Goal: Transaction & Acquisition: Purchase product/service

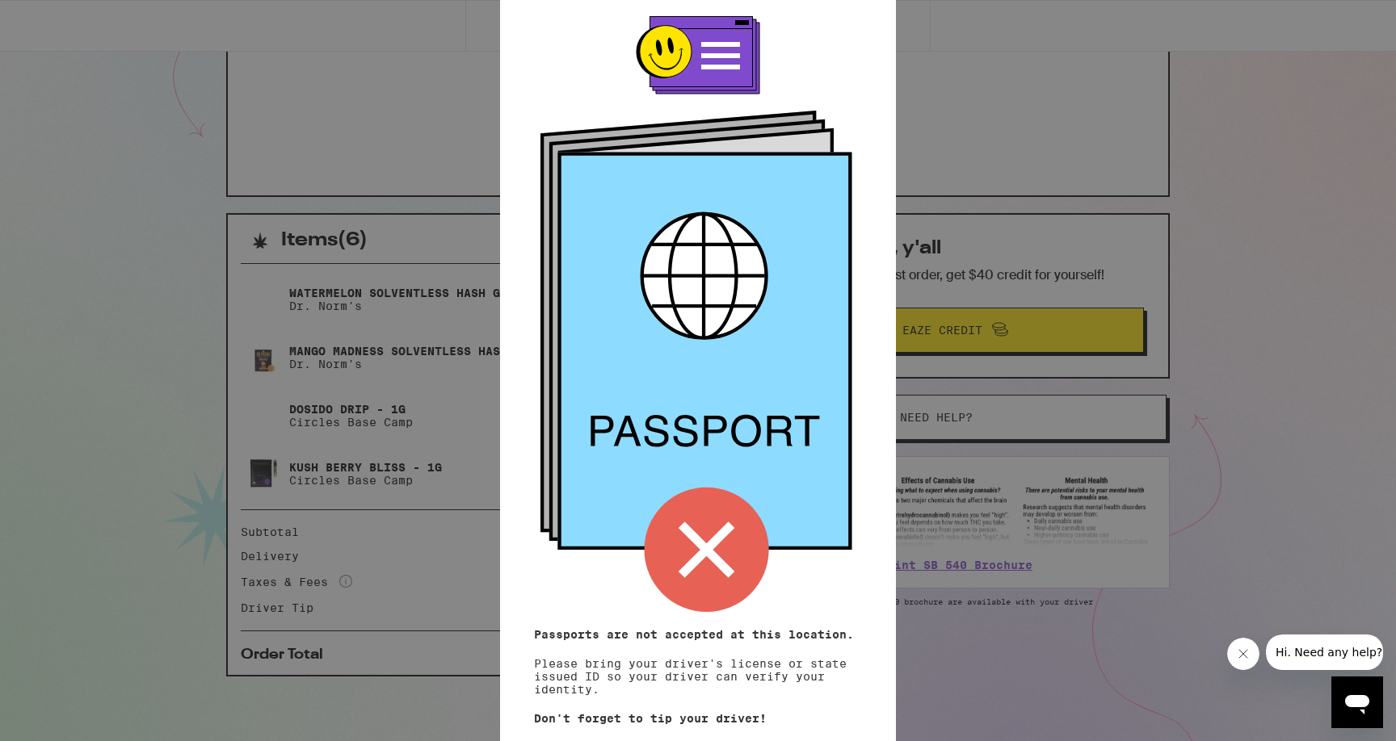
scroll to position [78, 0]
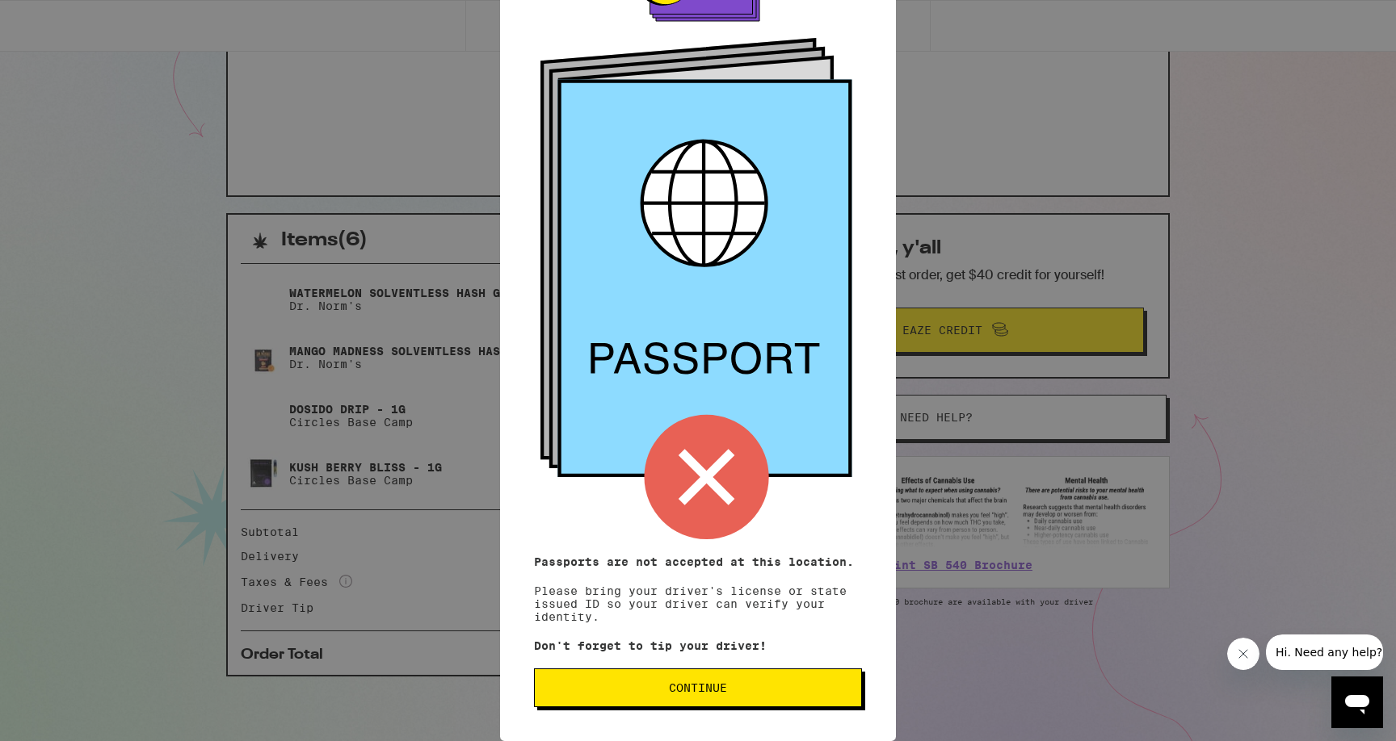
click at [707, 678] on button "Continue" at bounding box center [698, 688] width 328 height 39
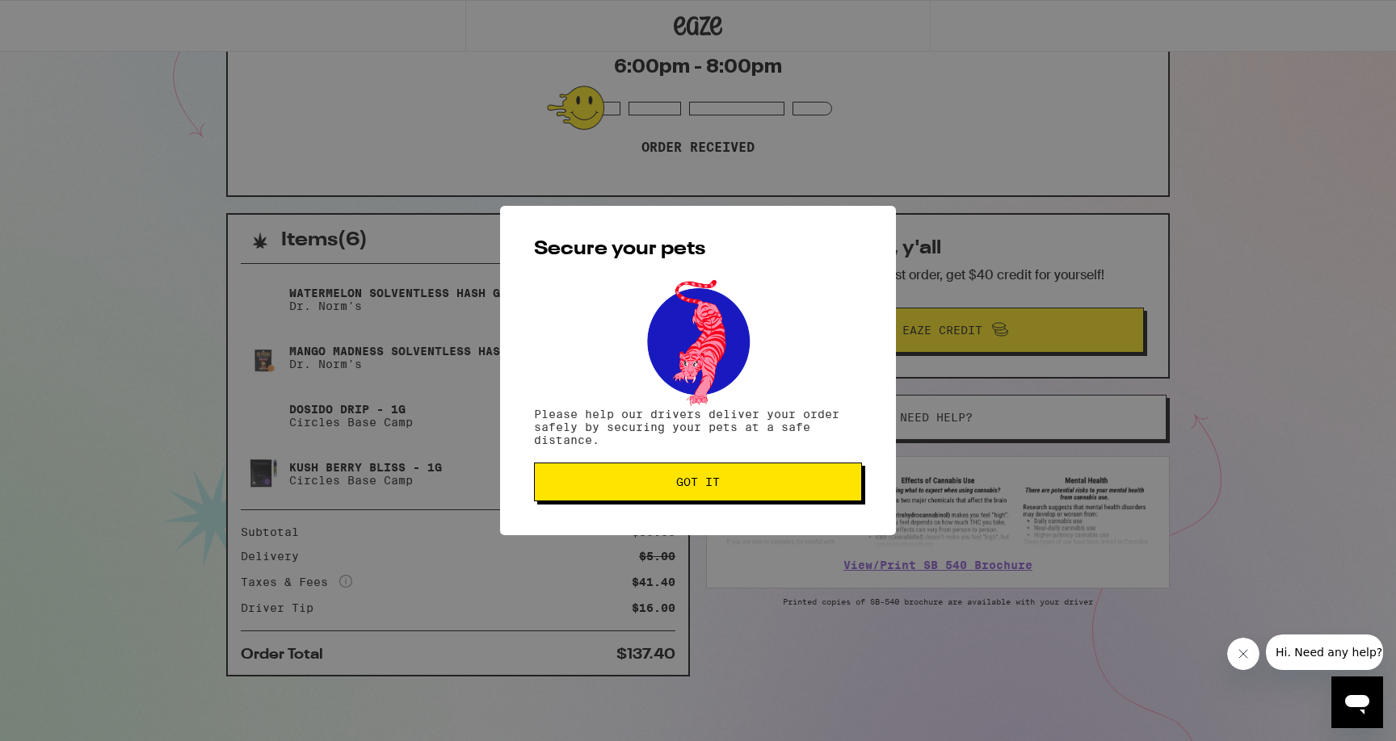
click at [707, 494] on button "Got it" at bounding box center [698, 482] width 328 height 39
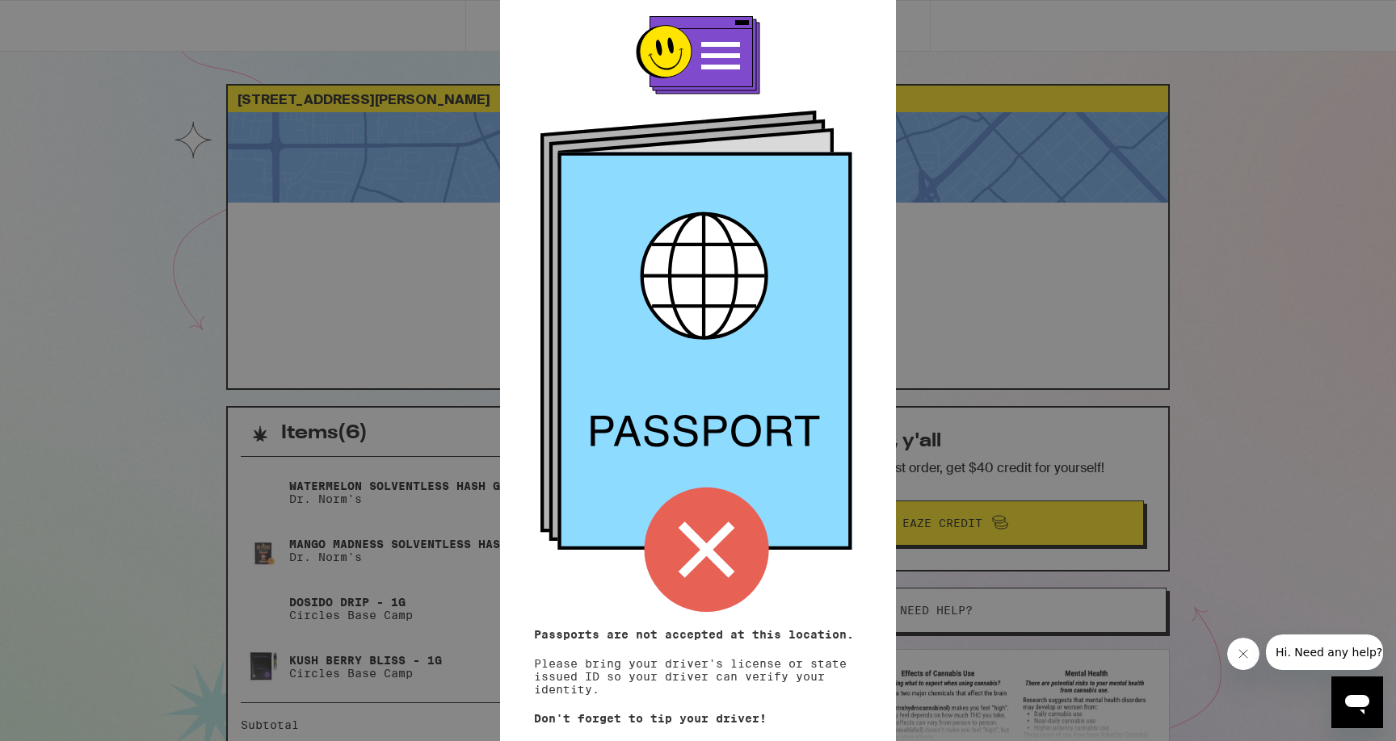
scroll to position [78, 0]
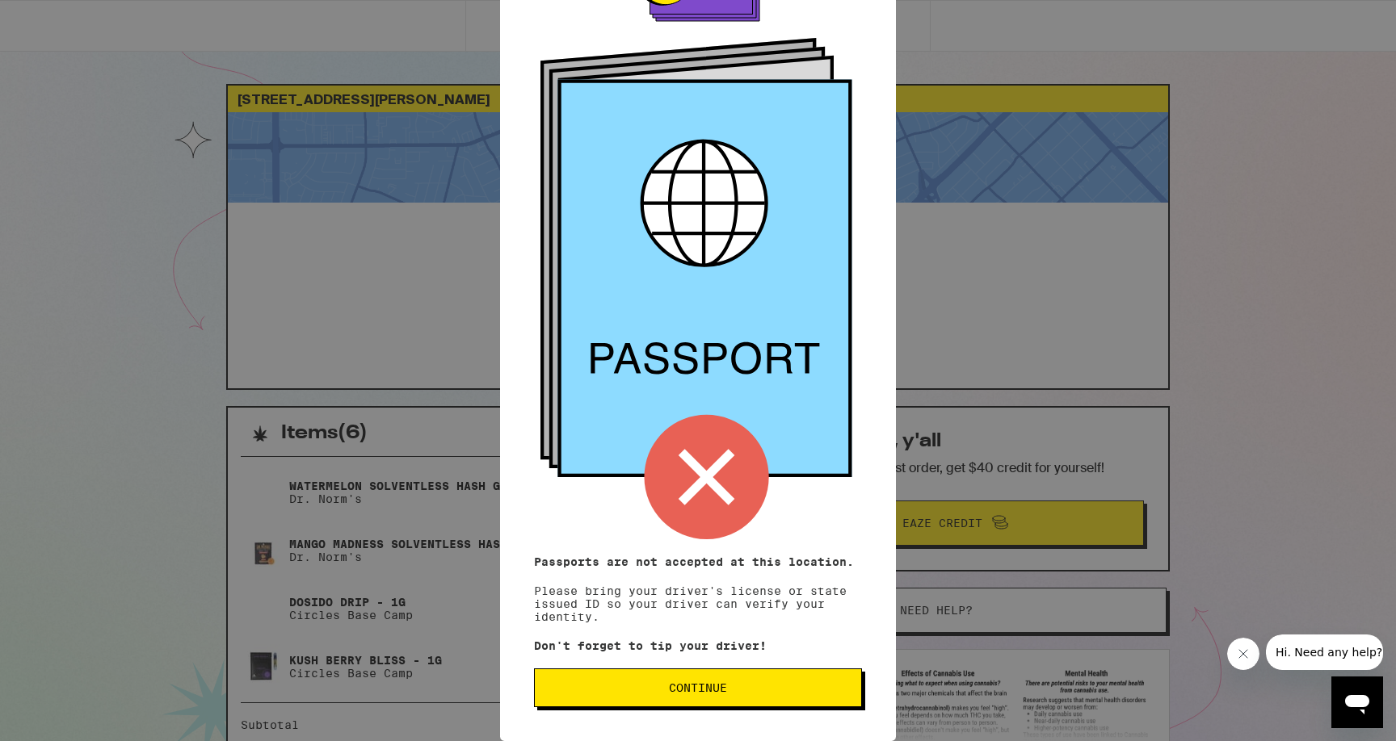
click at [644, 674] on button "Continue" at bounding box center [698, 688] width 328 height 39
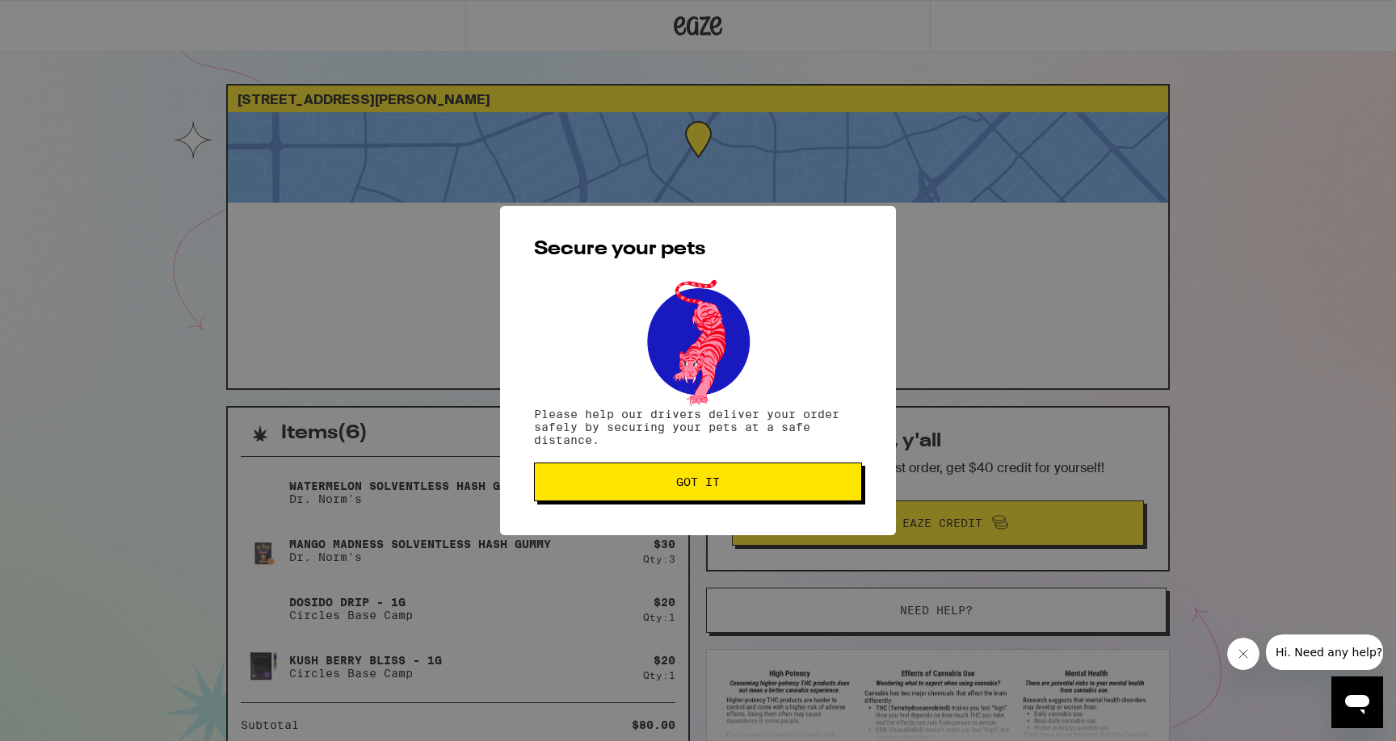
click at [744, 488] on span "Got it" at bounding box center [698, 482] width 300 height 11
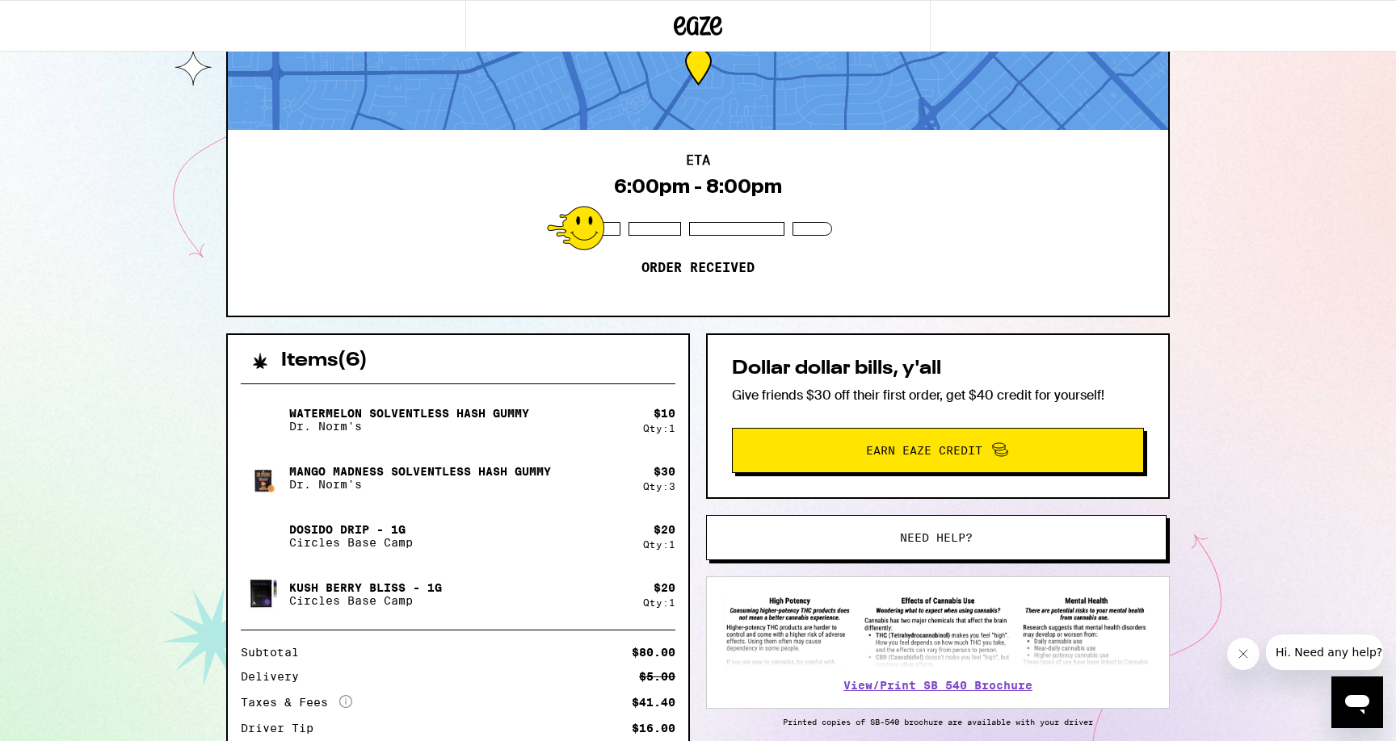
scroll to position [193, 0]
